Goal: Find specific page/section: Find specific page/section

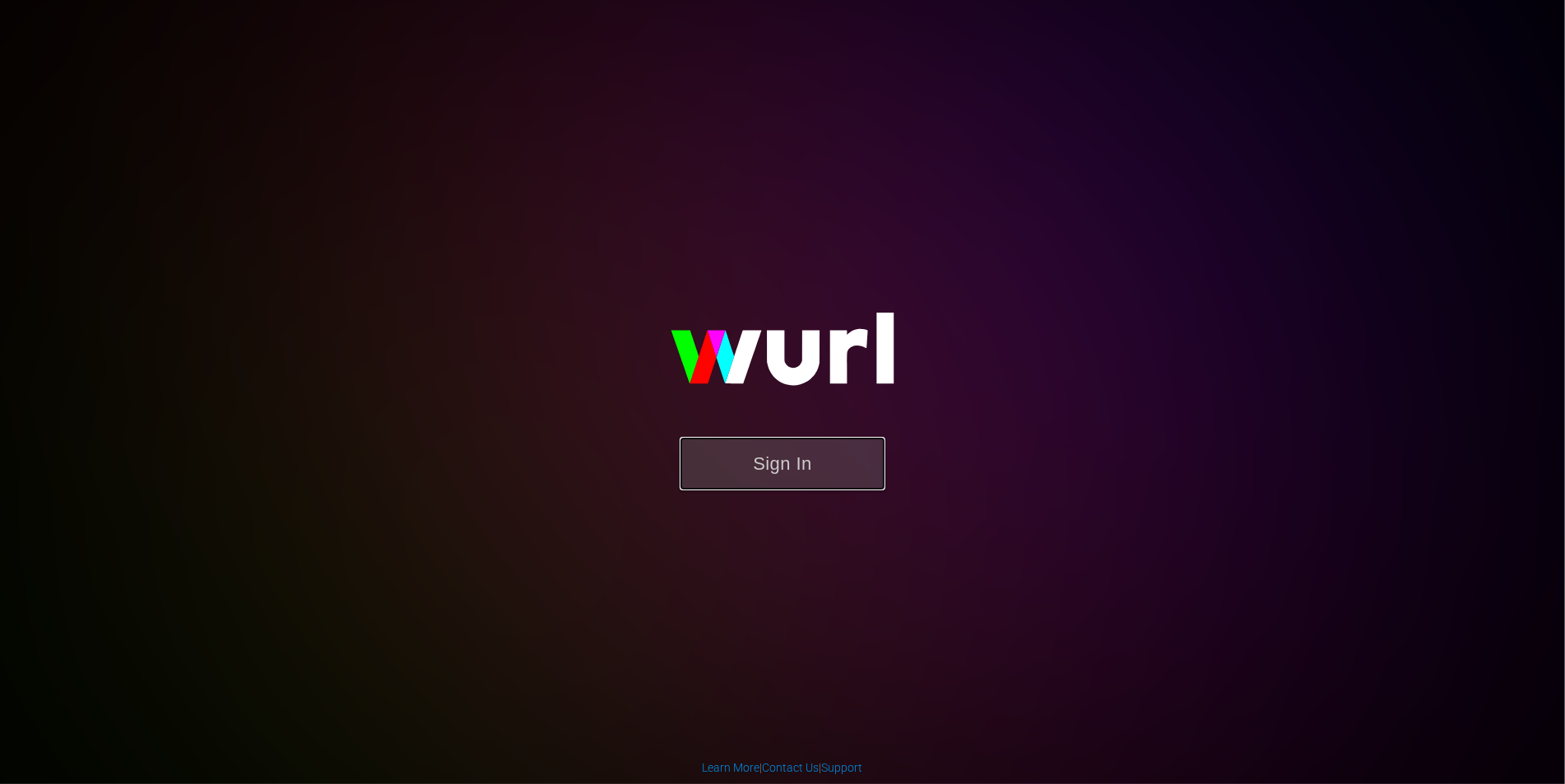
click at [741, 441] on button "Sign In" at bounding box center [782, 464] width 205 height 53
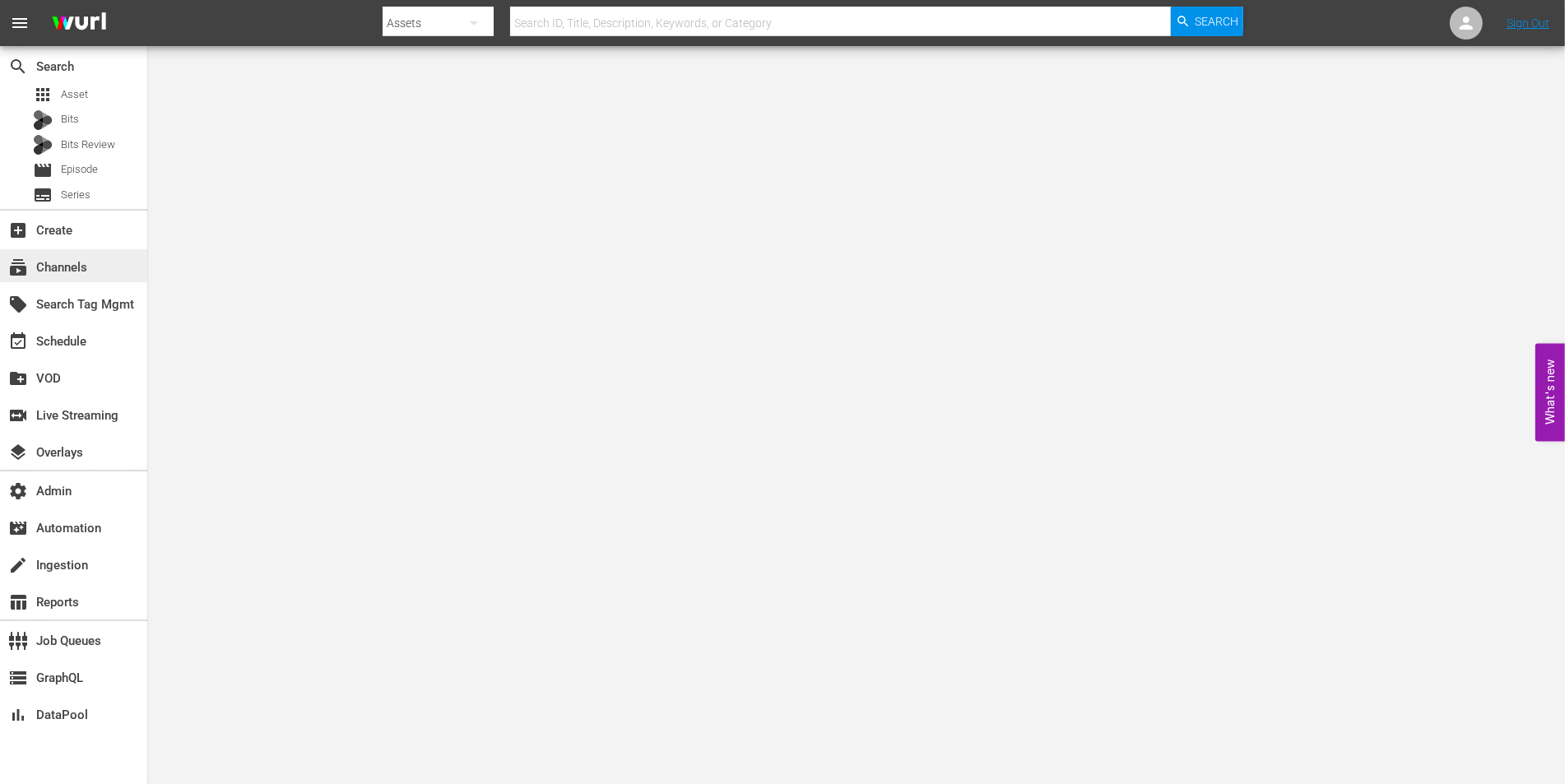
click at [58, 267] on div "subscriptions Channels" at bounding box center [46, 265] width 92 height 15
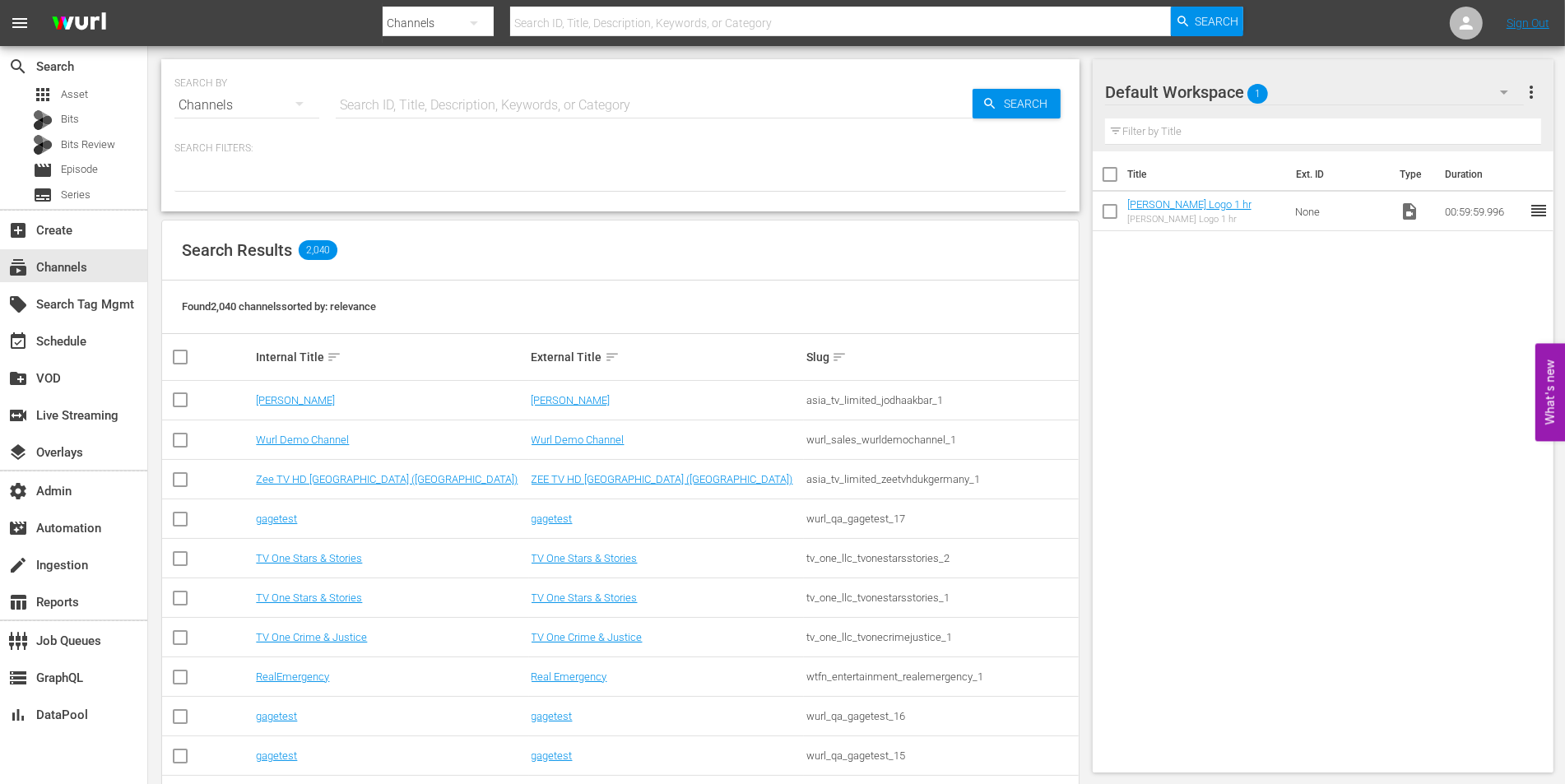
click at [524, 83] on div "SEARCH BY Search By Channels Search ID, Title, Description, Keywords, or Catego…" at bounding box center [620, 96] width 892 height 59
click at [522, 97] on input "text" at bounding box center [655, 105] width 637 height 40
type input "todo"
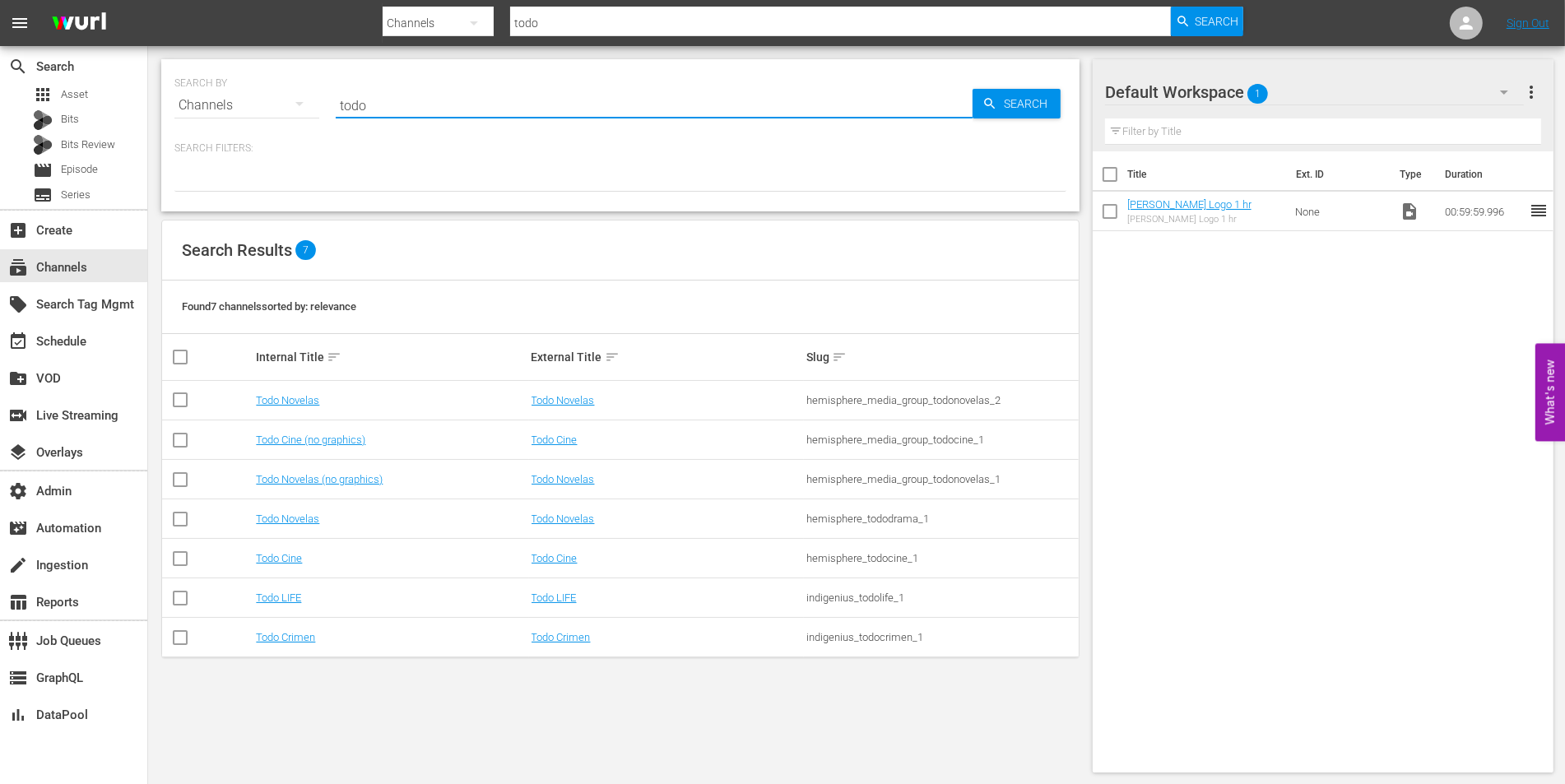
type input "todo"
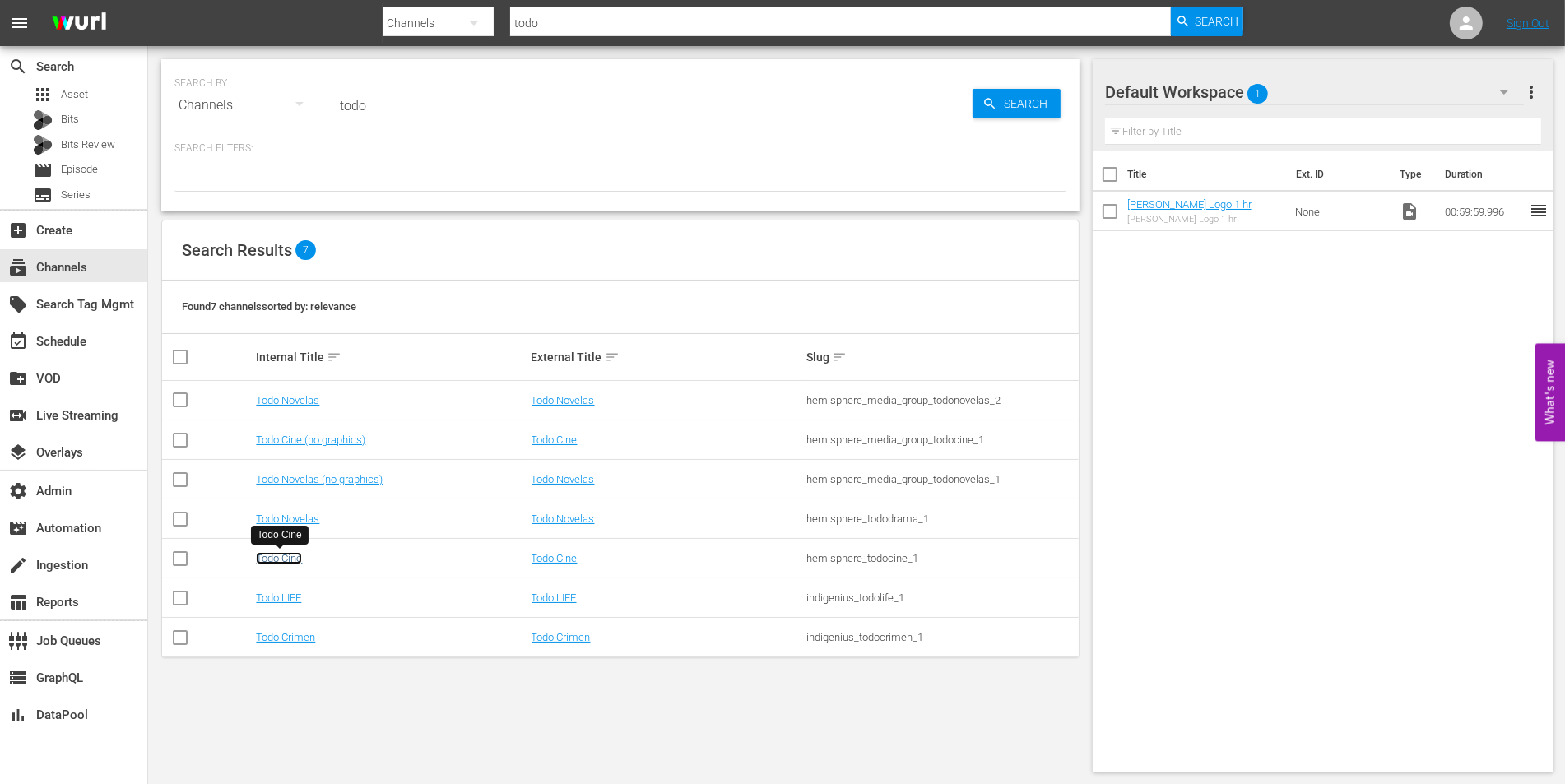
click at [278, 560] on link "Todo Cine" at bounding box center [279, 558] width 46 height 12
